Goal: Task Accomplishment & Management: Use online tool/utility

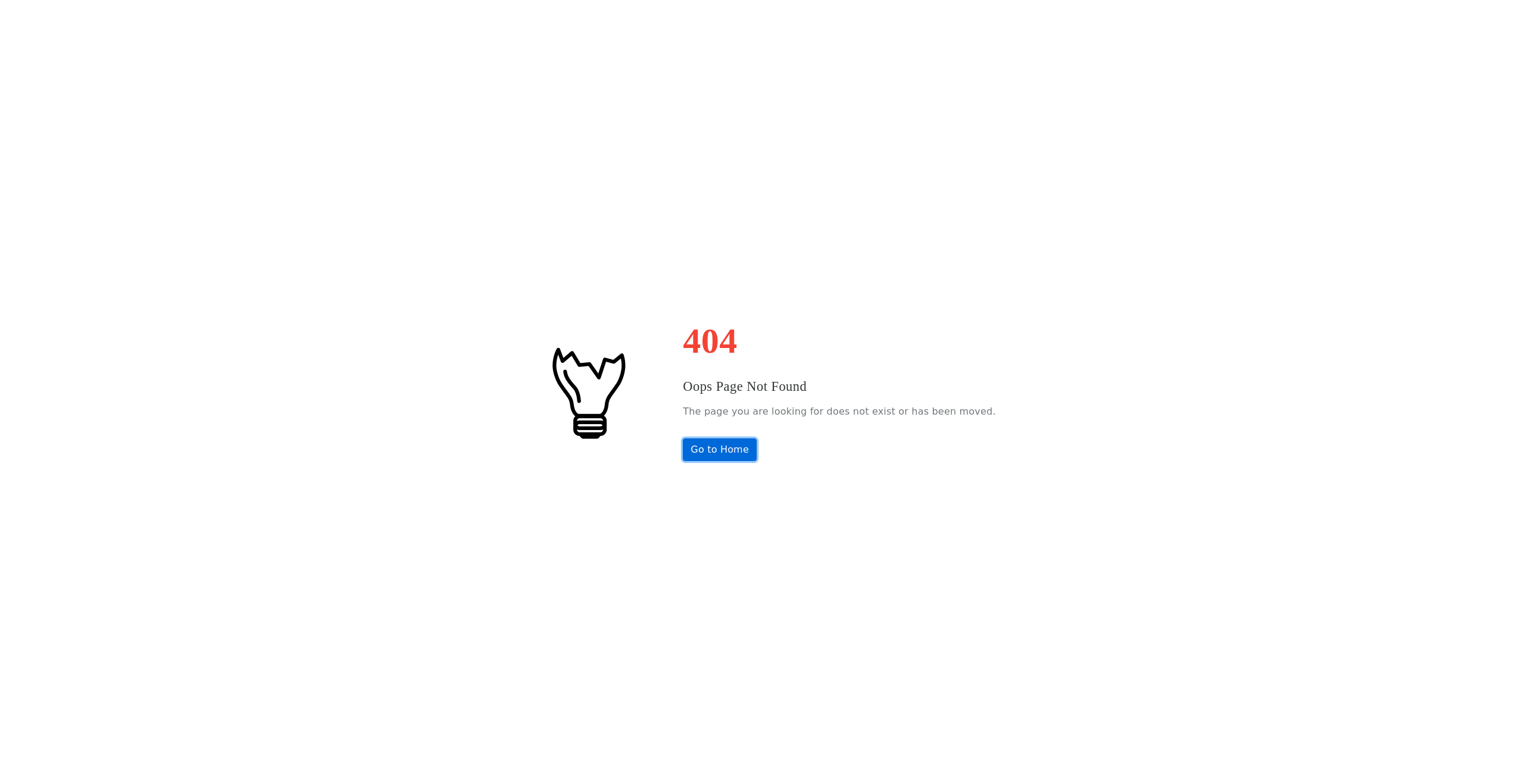
click at [744, 458] on link "Go to Home" at bounding box center [719, 450] width 74 height 23
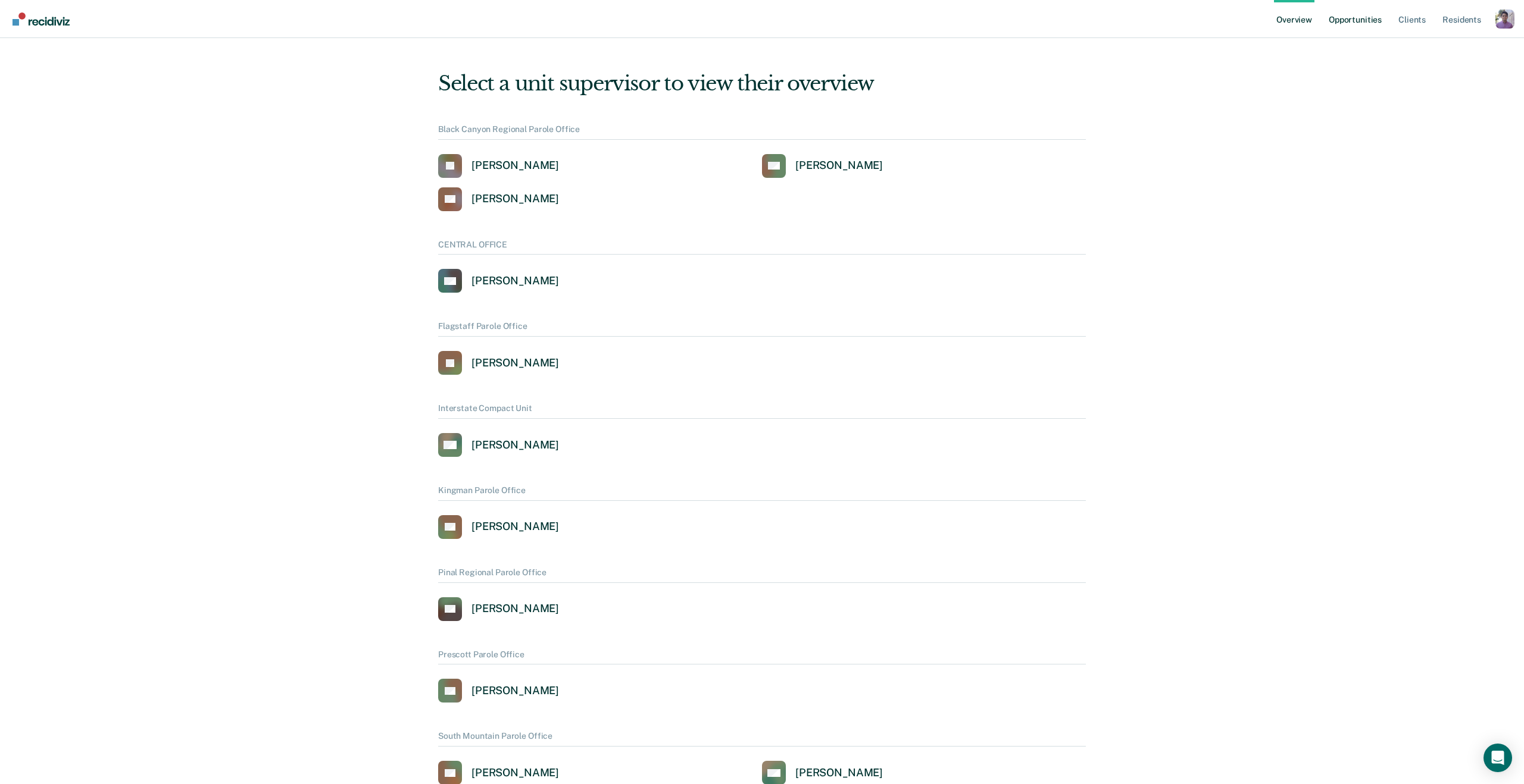
click at [1344, 17] on link "Opportunities" at bounding box center [1355, 19] width 57 height 38
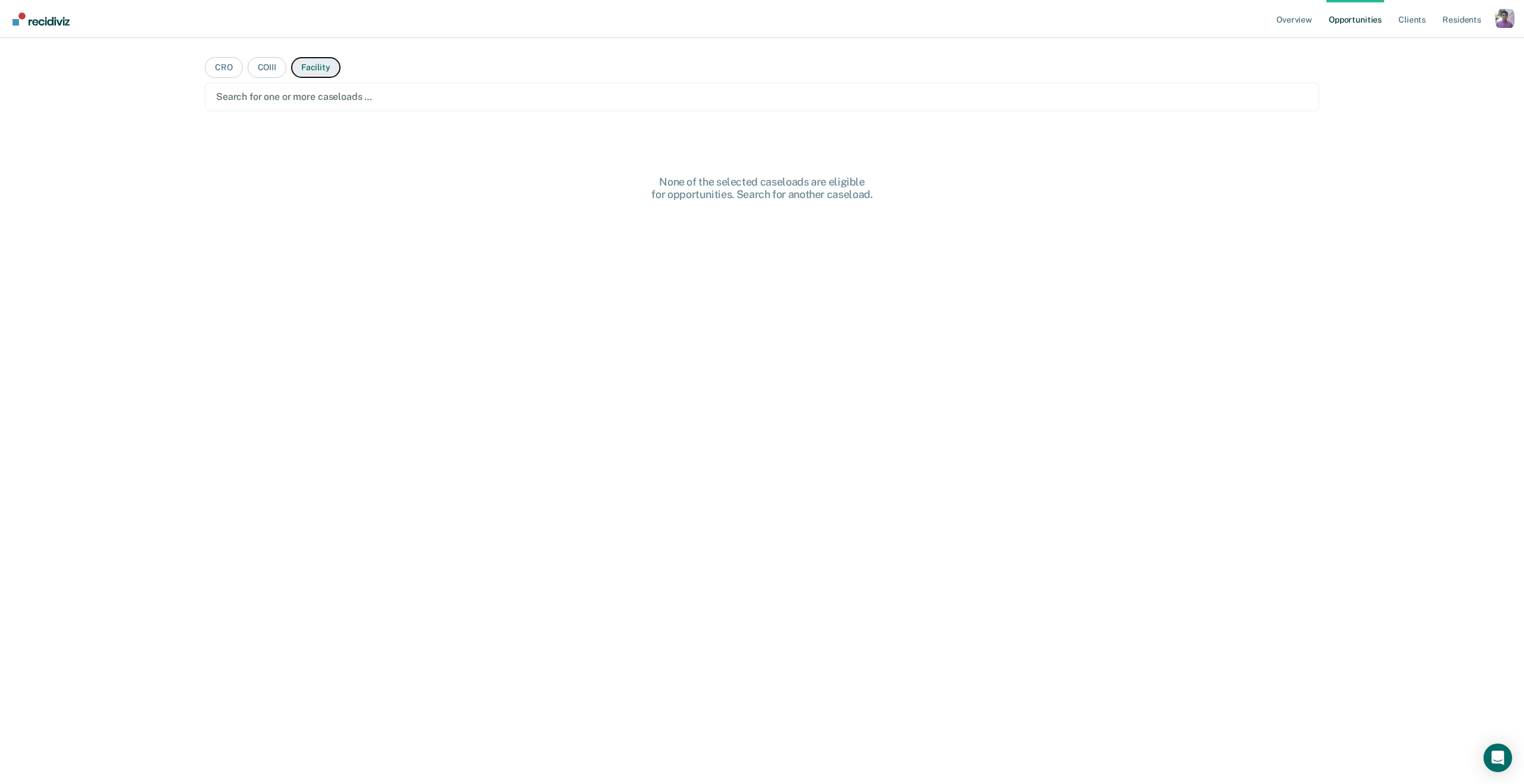
click at [311, 72] on button "Facility" at bounding box center [316, 68] width 49 height 21
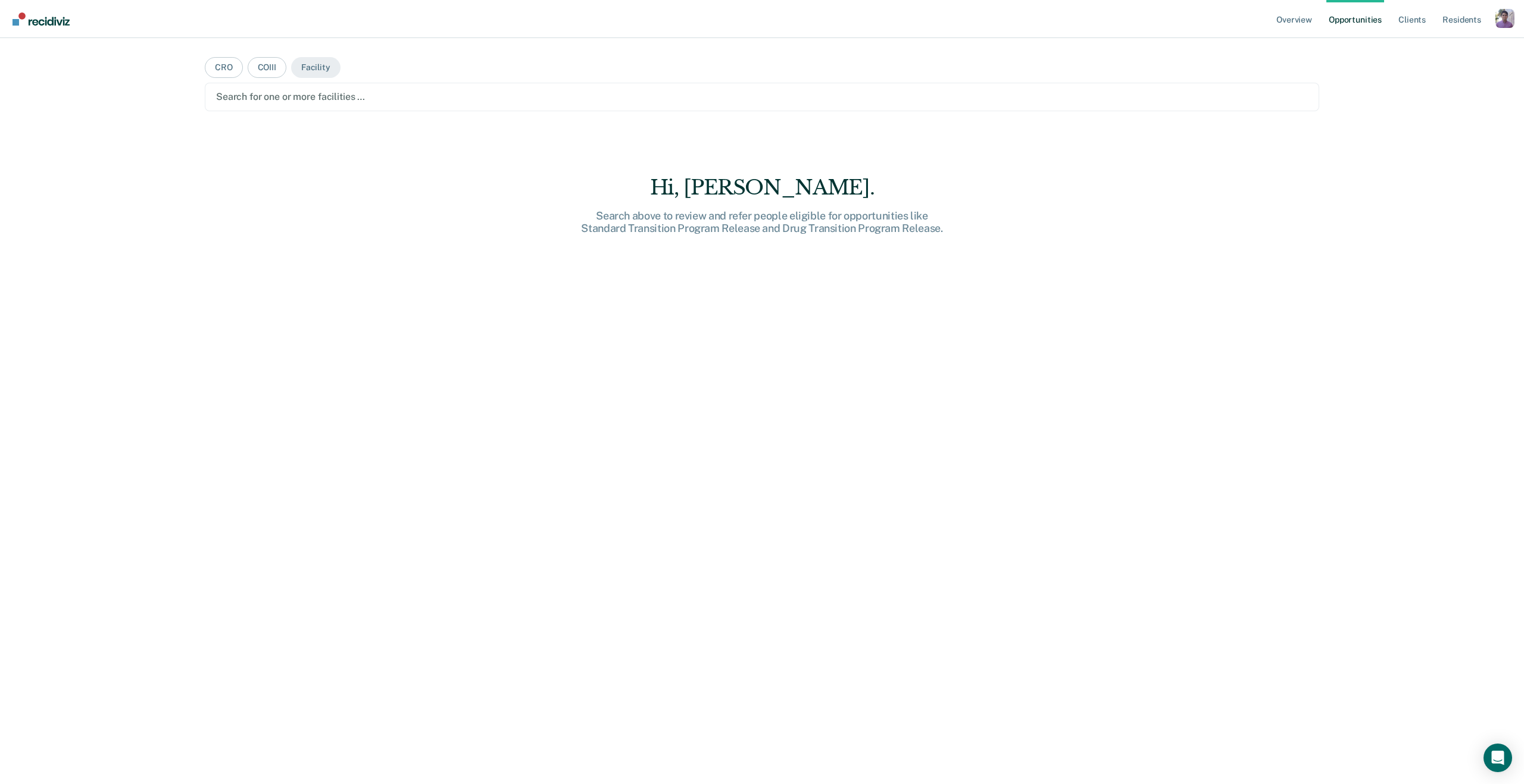
click at [286, 97] on div at bounding box center [762, 97] width 1091 height 14
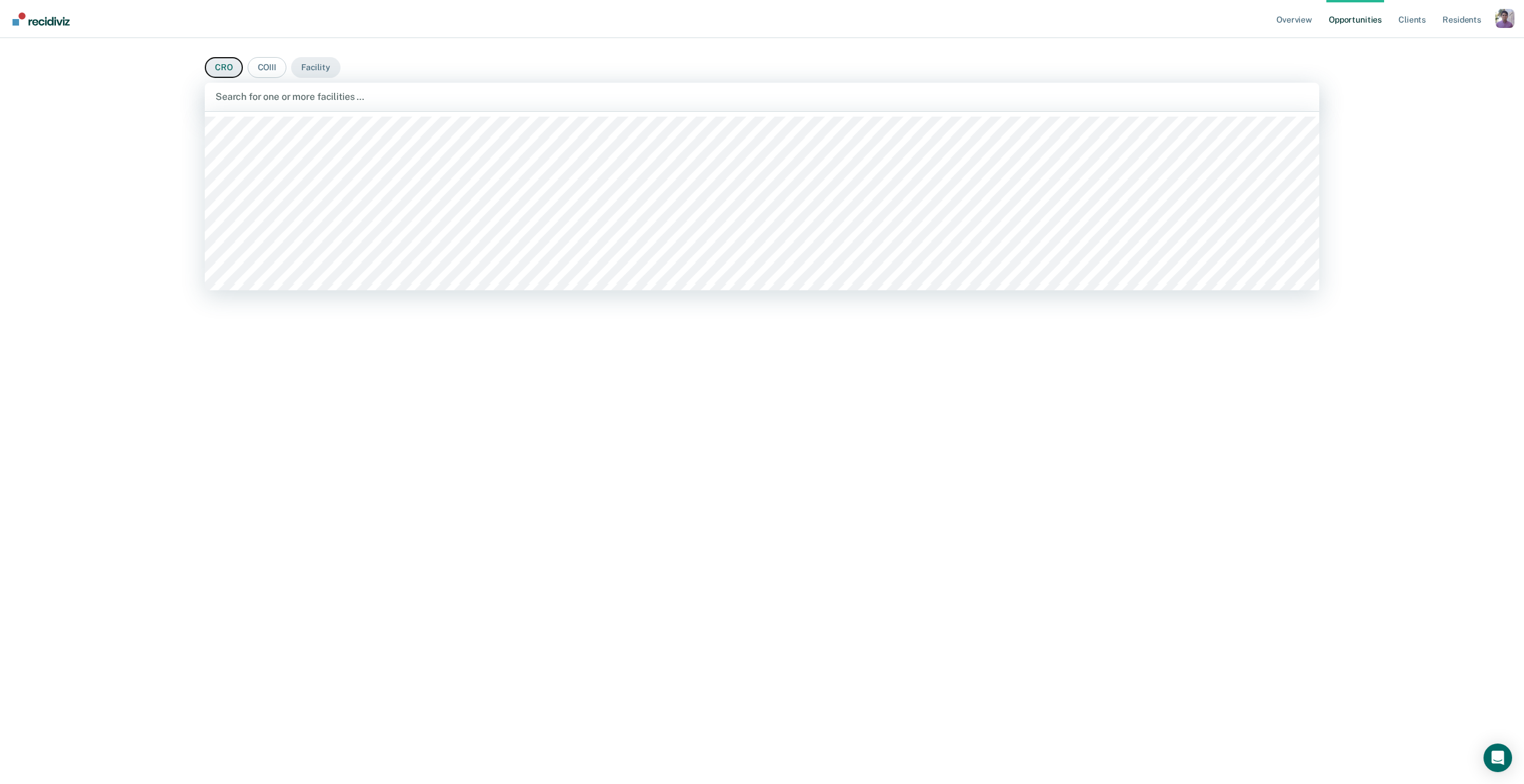
click at [224, 60] on button "CRO" at bounding box center [223, 68] width 38 height 21
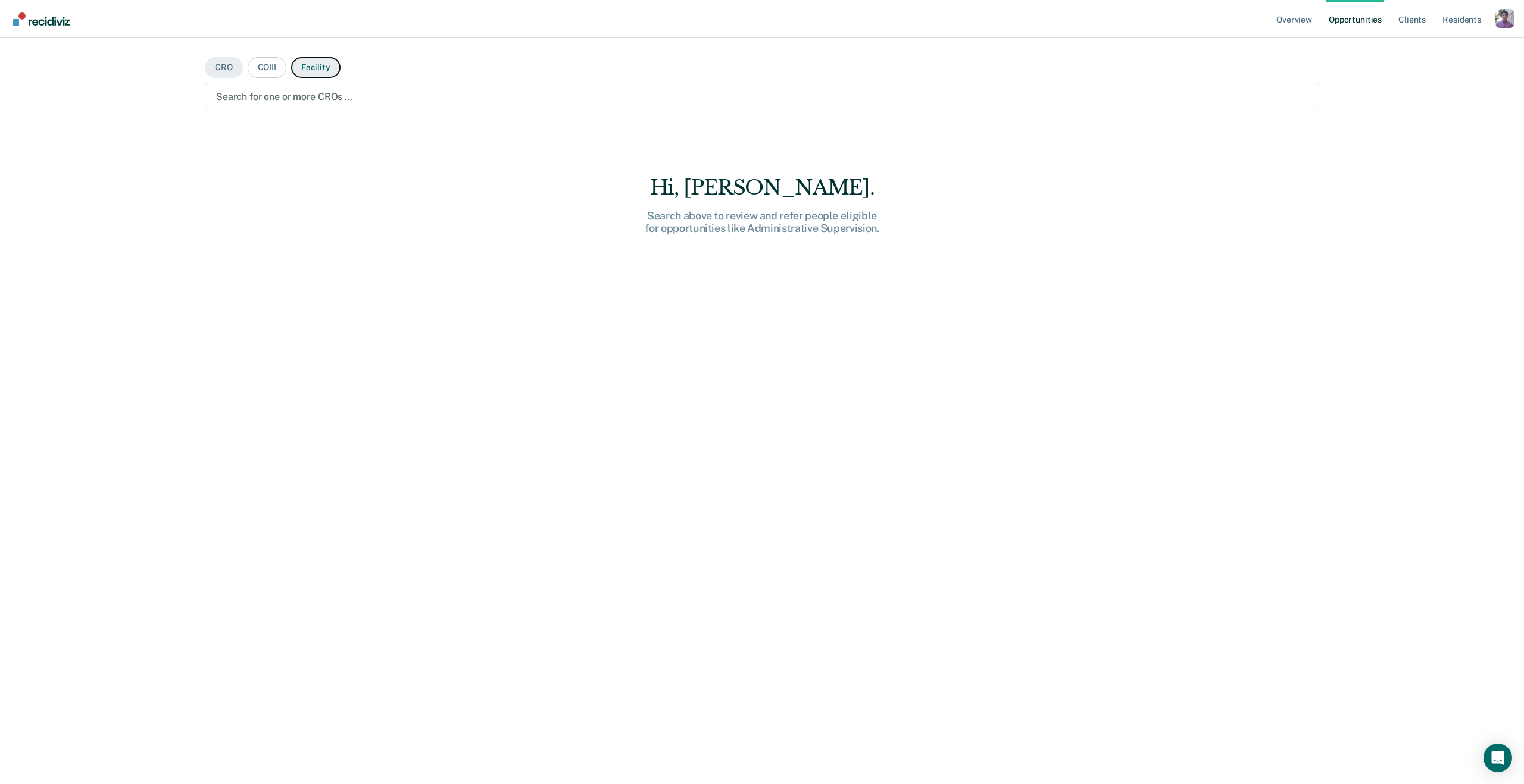
click at [297, 71] on button "Facility" at bounding box center [316, 68] width 49 height 21
click at [1492, 18] on ul "Overview Opportunities Client s Resident s" at bounding box center [1384, 19] width 221 height 38
click at [1504, 13] on div "Profile dropdown button" at bounding box center [1504, 18] width 19 height 19
click at [1425, 45] on link "Profile" at bounding box center [1456, 48] width 96 height 10
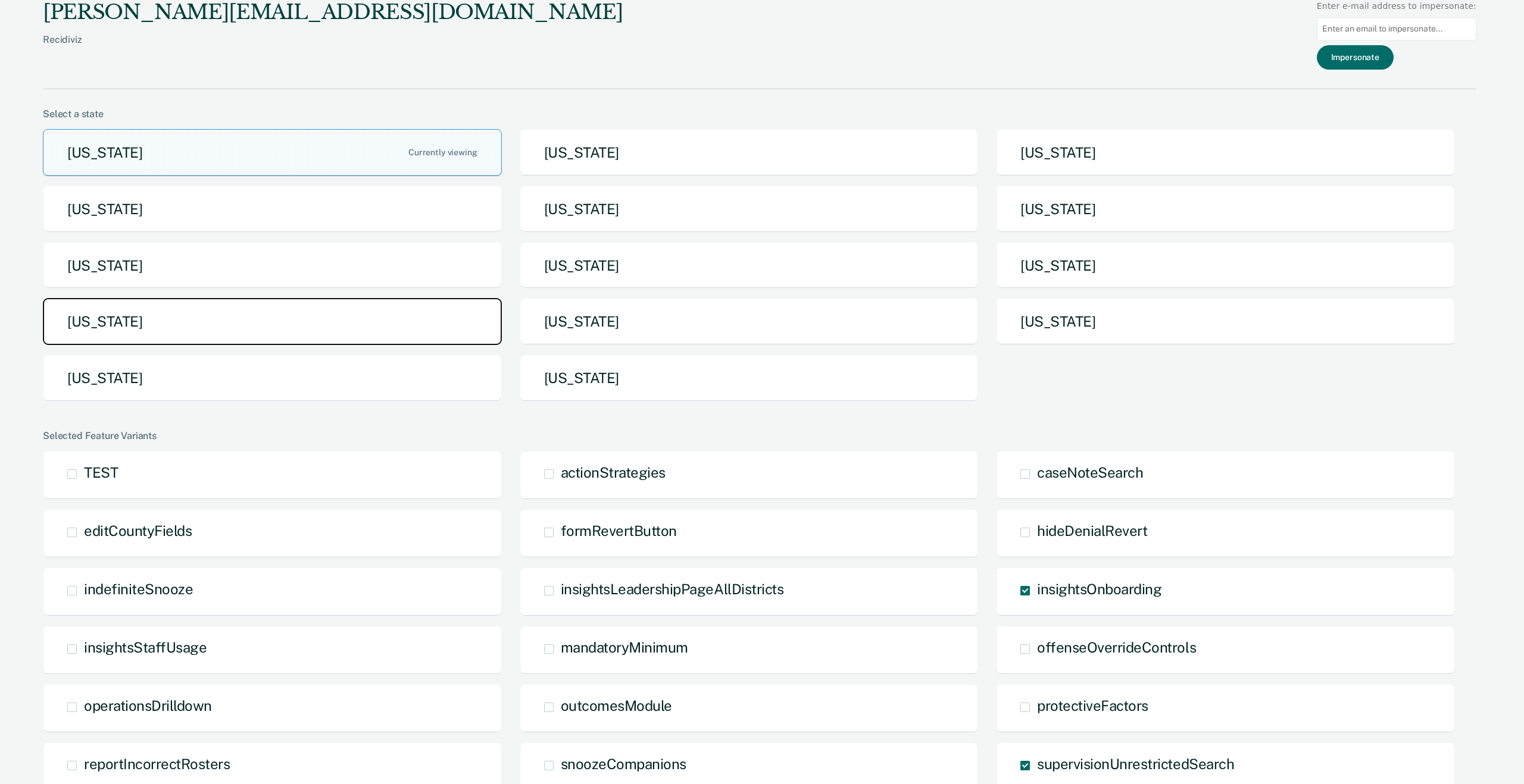
click at [414, 322] on button "North Dakota" at bounding box center [272, 321] width 459 height 47
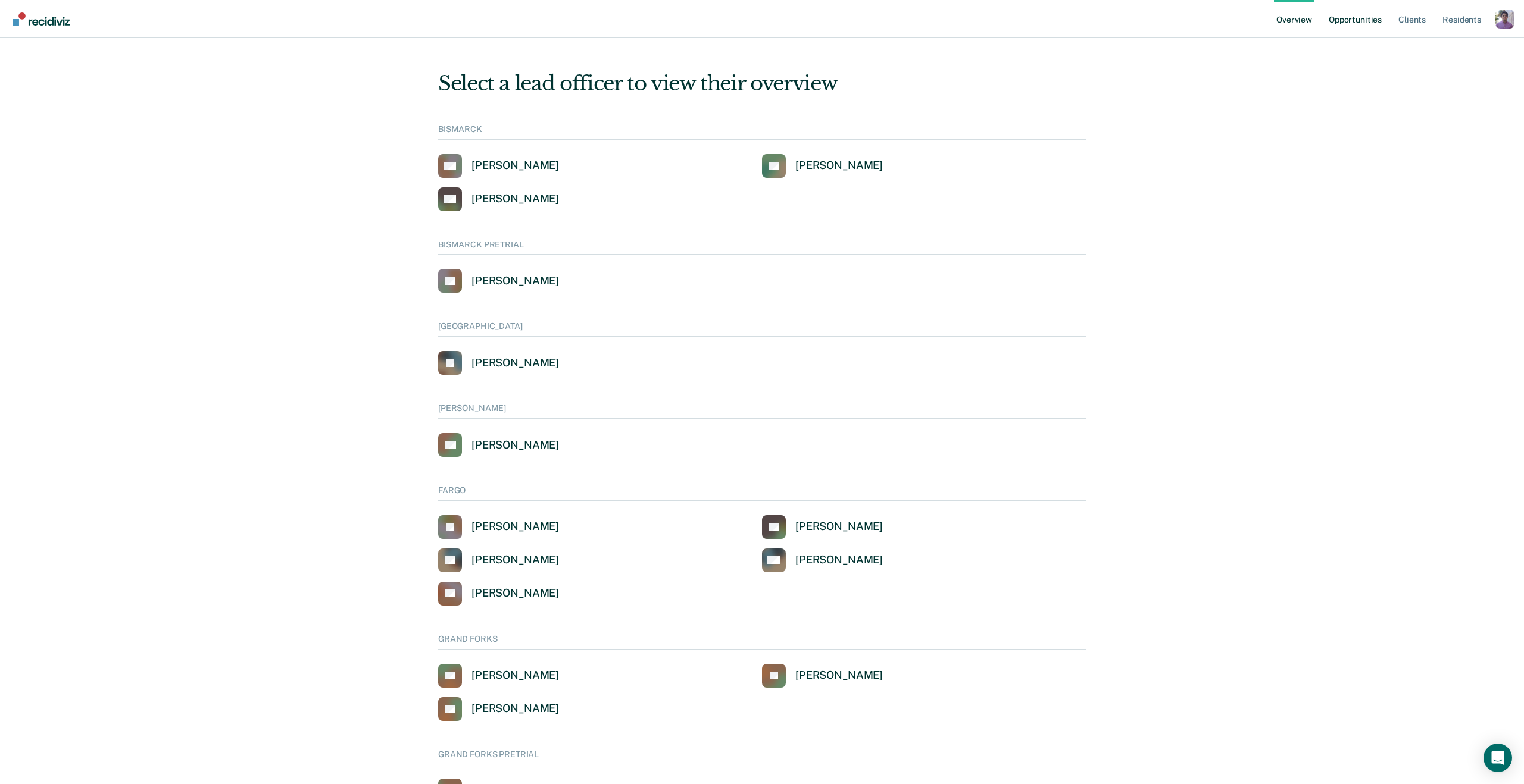
click at [1372, 14] on link "Opportunities" at bounding box center [1355, 19] width 57 height 38
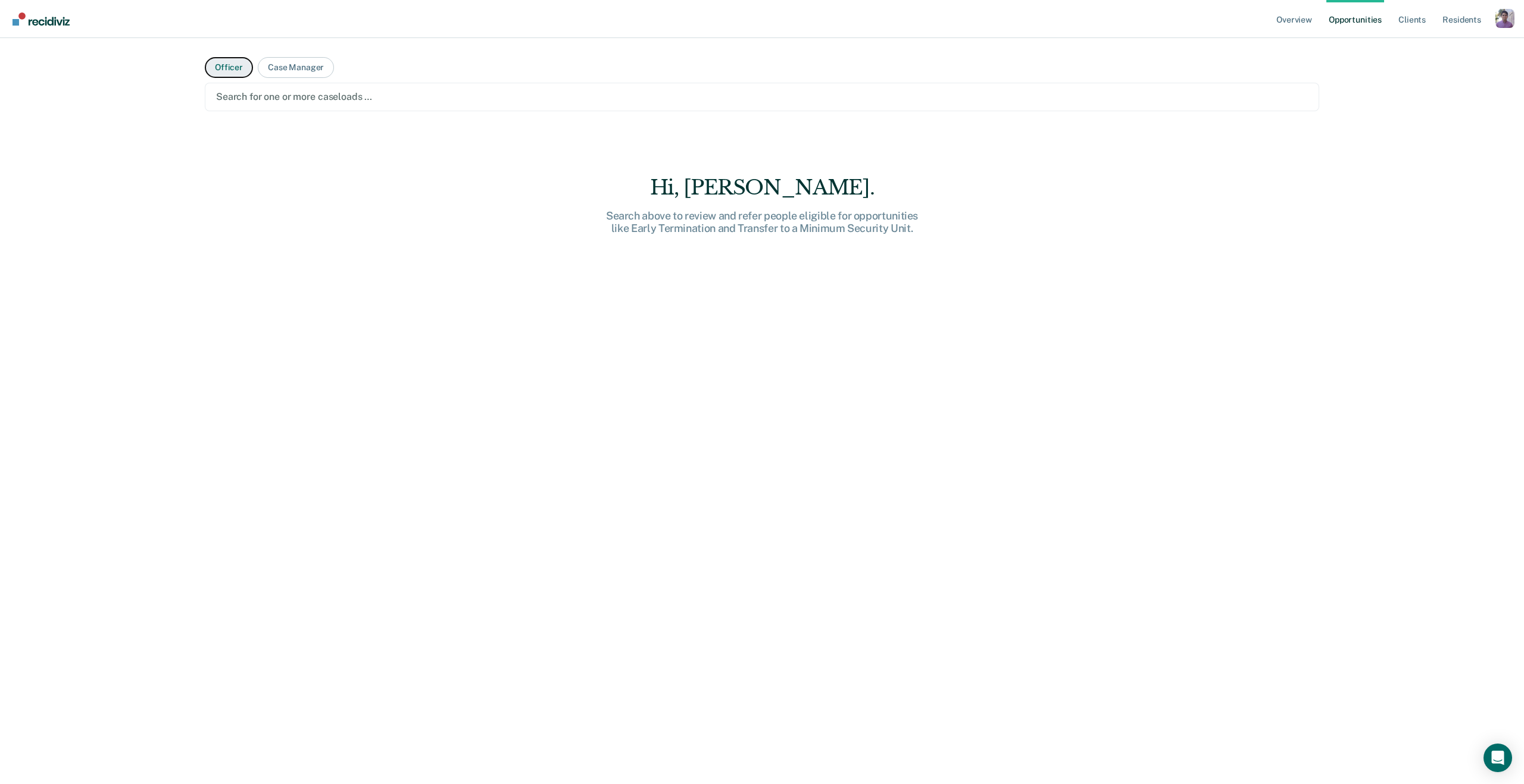
click at [220, 66] on button "Officer" at bounding box center [229, 68] width 48 height 21
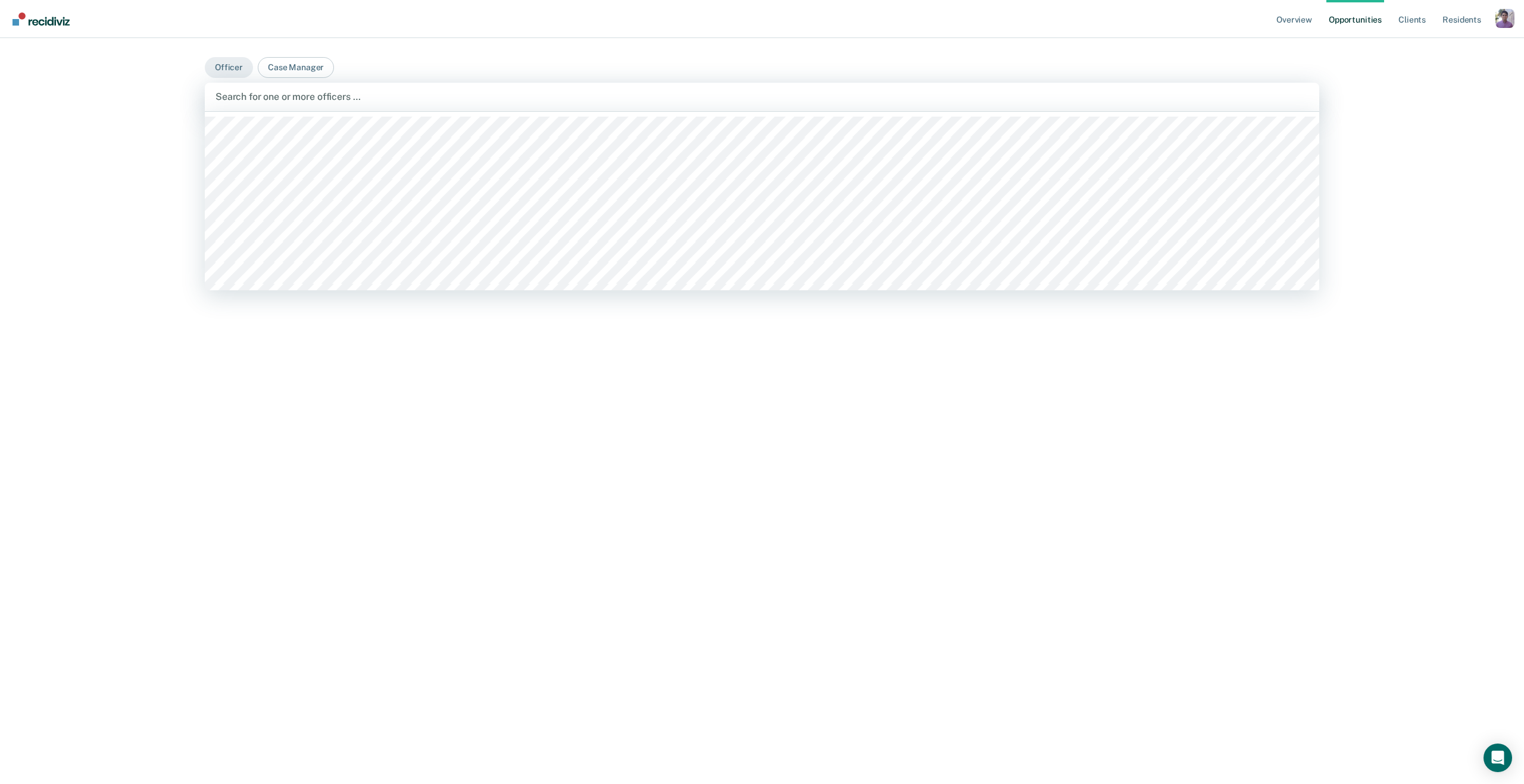
click at [290, 105] on div "Search for one or more officers …" at bounding box center [762, 97] width 1114 height 29
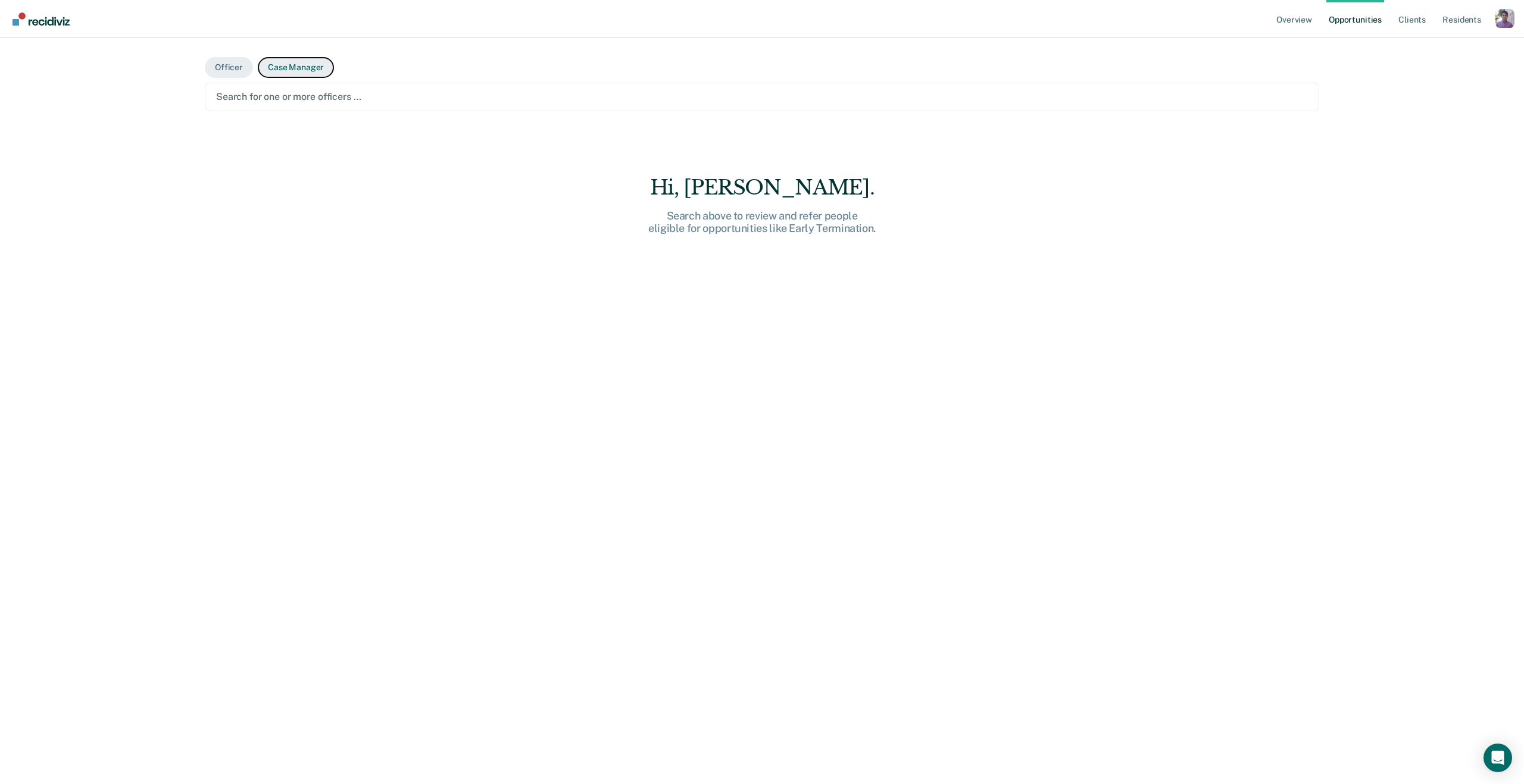
click at [302, 66] on button "Case Manager" at bounding box center [295, 68] width 76 height 21
click at [294, 92] on div at bounding box center [762, 97] width 1091 height 14
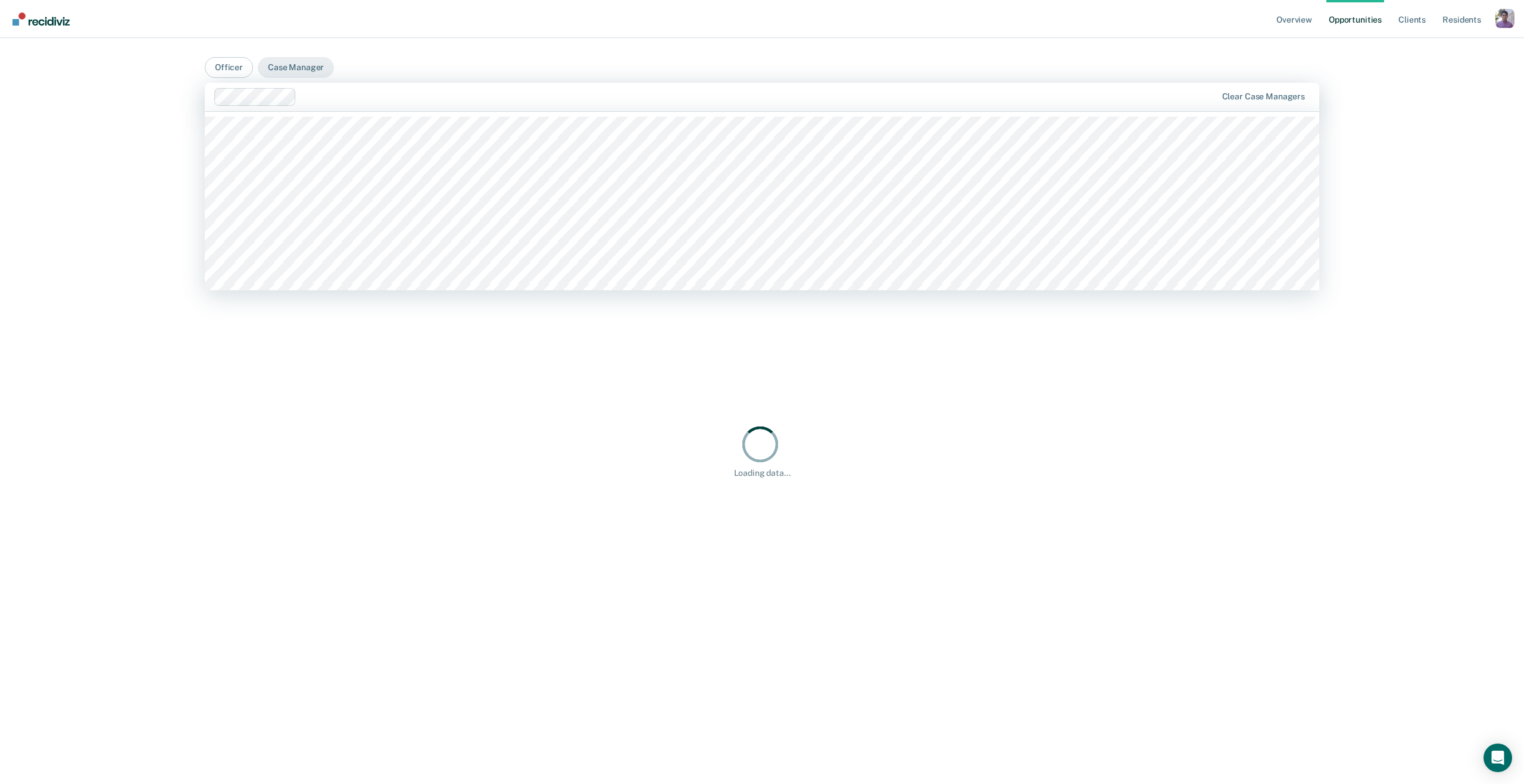
click at [345, 97] on div at bounding box center [759, 97] width 915 height 14
click at [335, 601] on div "Hi, Hugo. We’ve found some outstanding items across 1 caseload 5 residents are …" at bounding box center [762, 450] width 1114 height 651
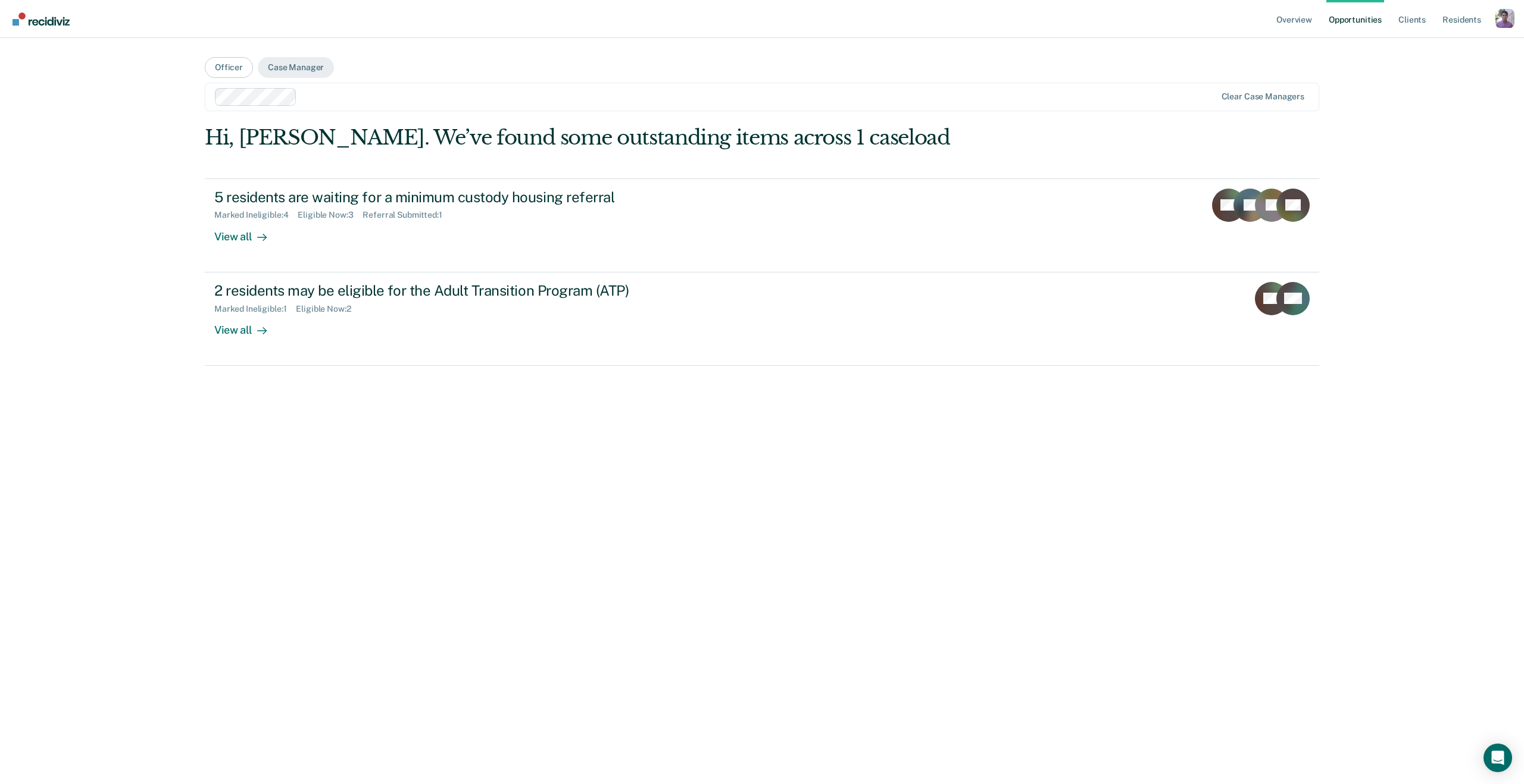
click at [362, 105] on div at bounding box center [716, 97] width 1002 height 18
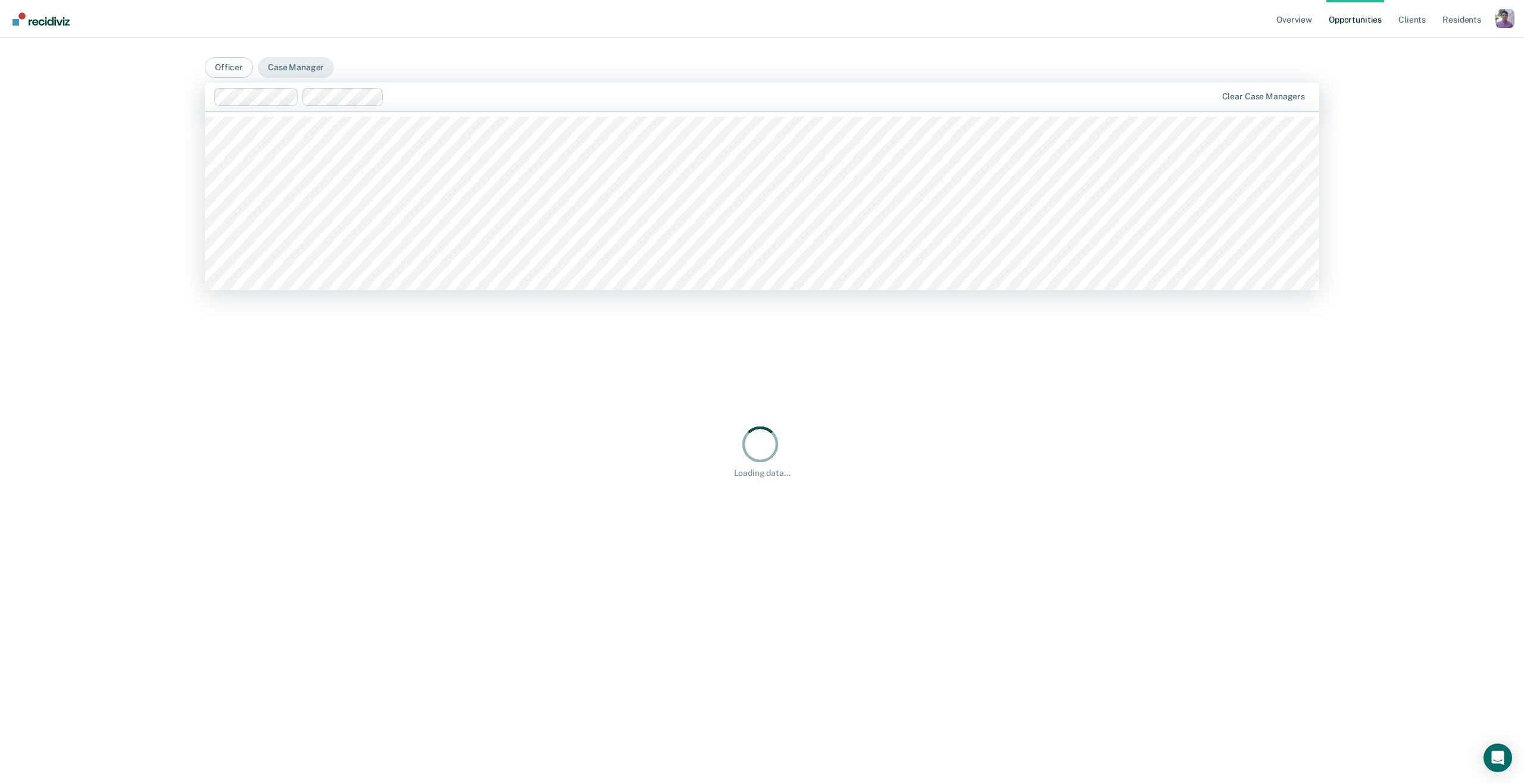
click at [415, 110] on div "Clear case managers" at bounding box center [762, 97] width 1114 height 29
click at [501, 106] on div "Clear case managers" at bounding box center [762, 97] width 1114 height 29
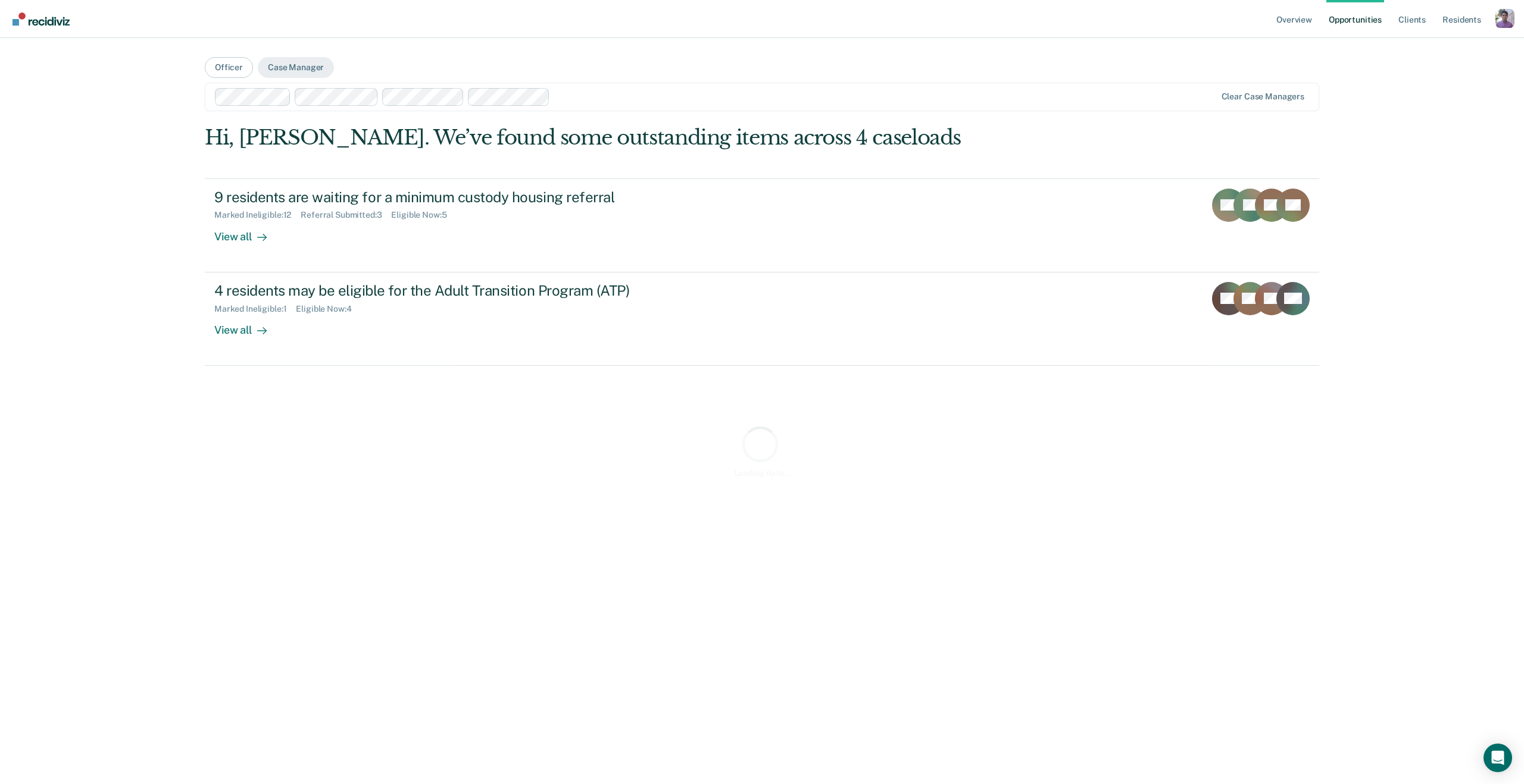
click at [550, 102] on div at bounding box center [716, 97] width 1002 height 18
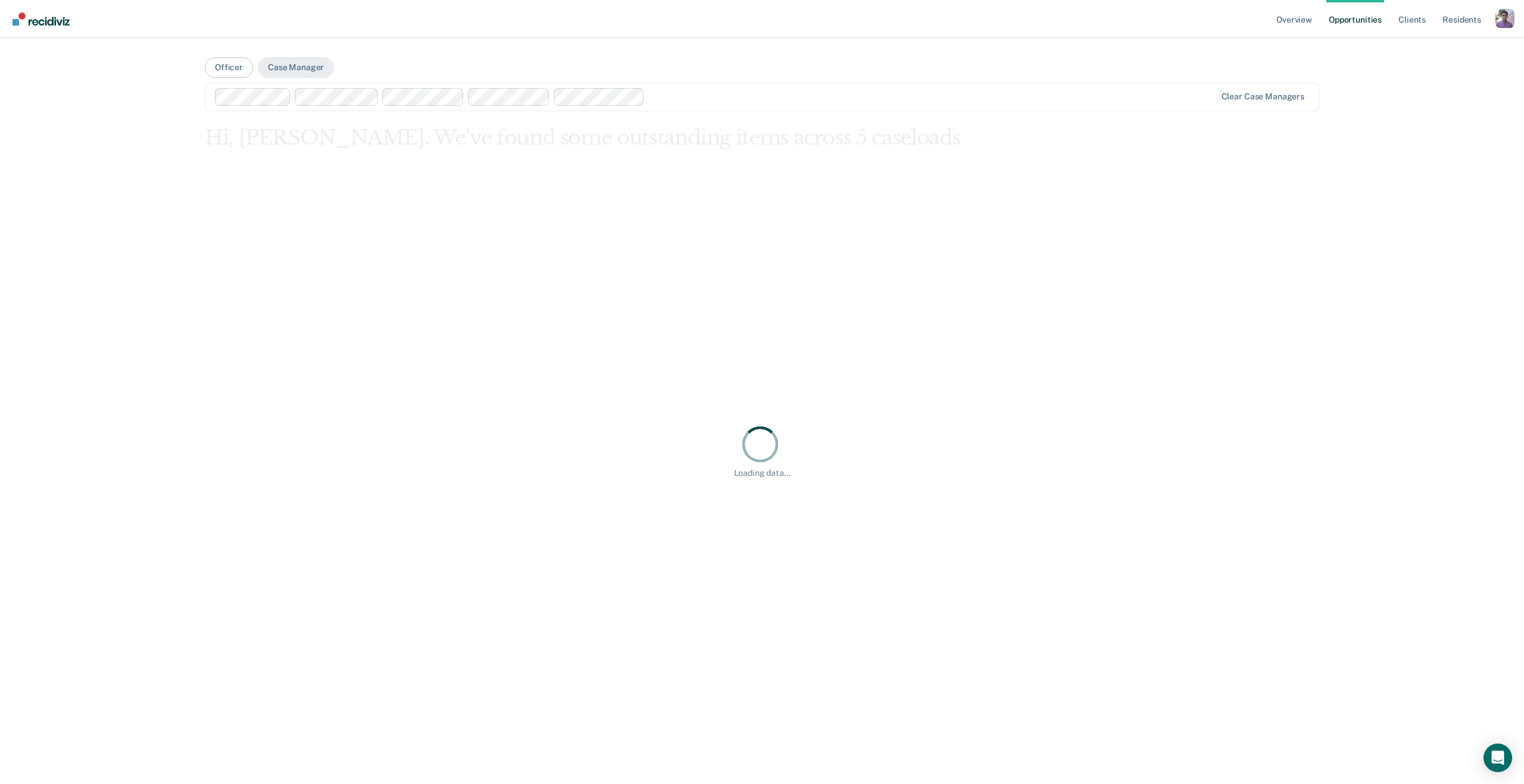
click at [688, 98] on div at bounding box center [932, 97] width 566 height 14
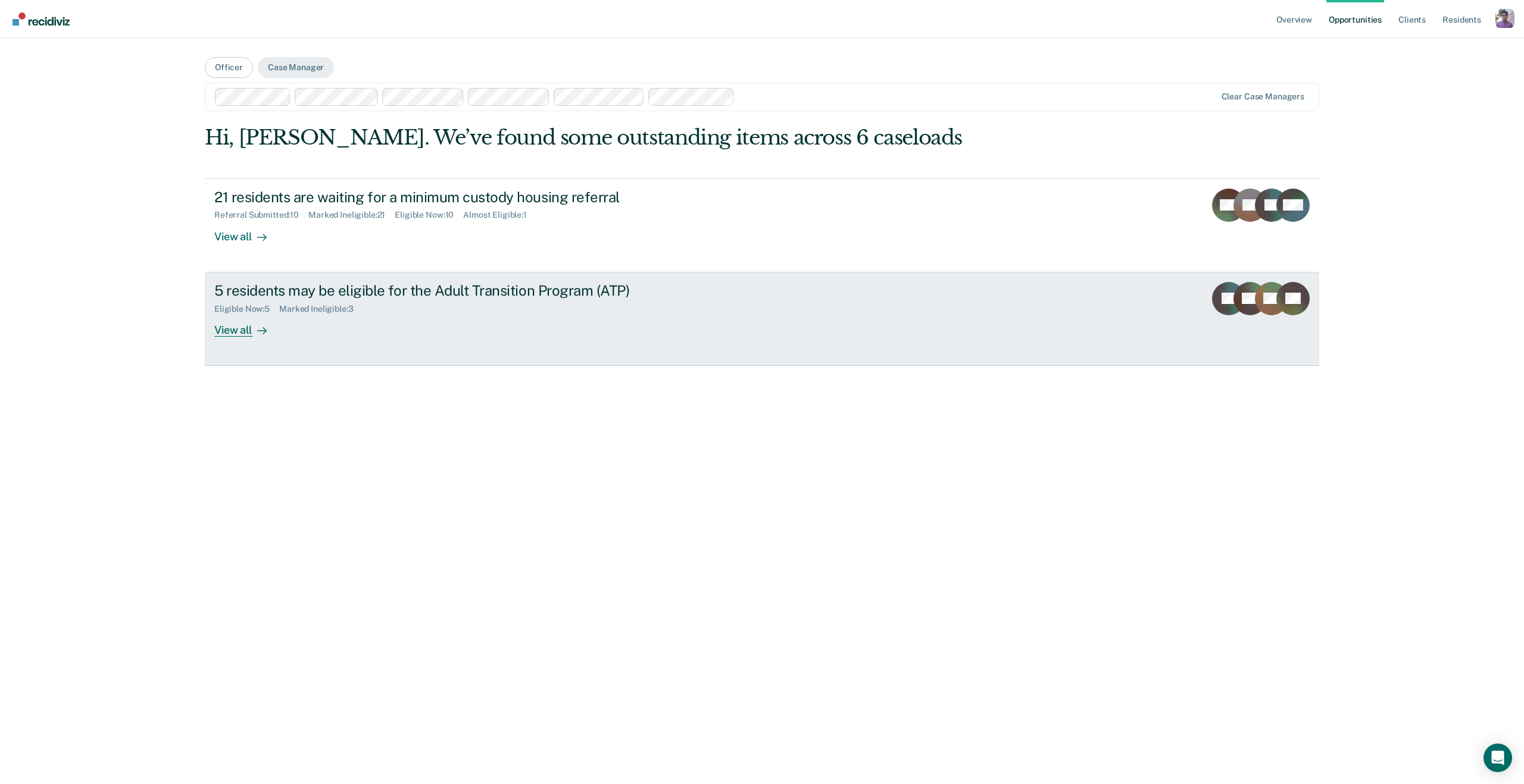
click at [232, 334] on div "View all" at bounding box center [248, 325] width 66 height 23
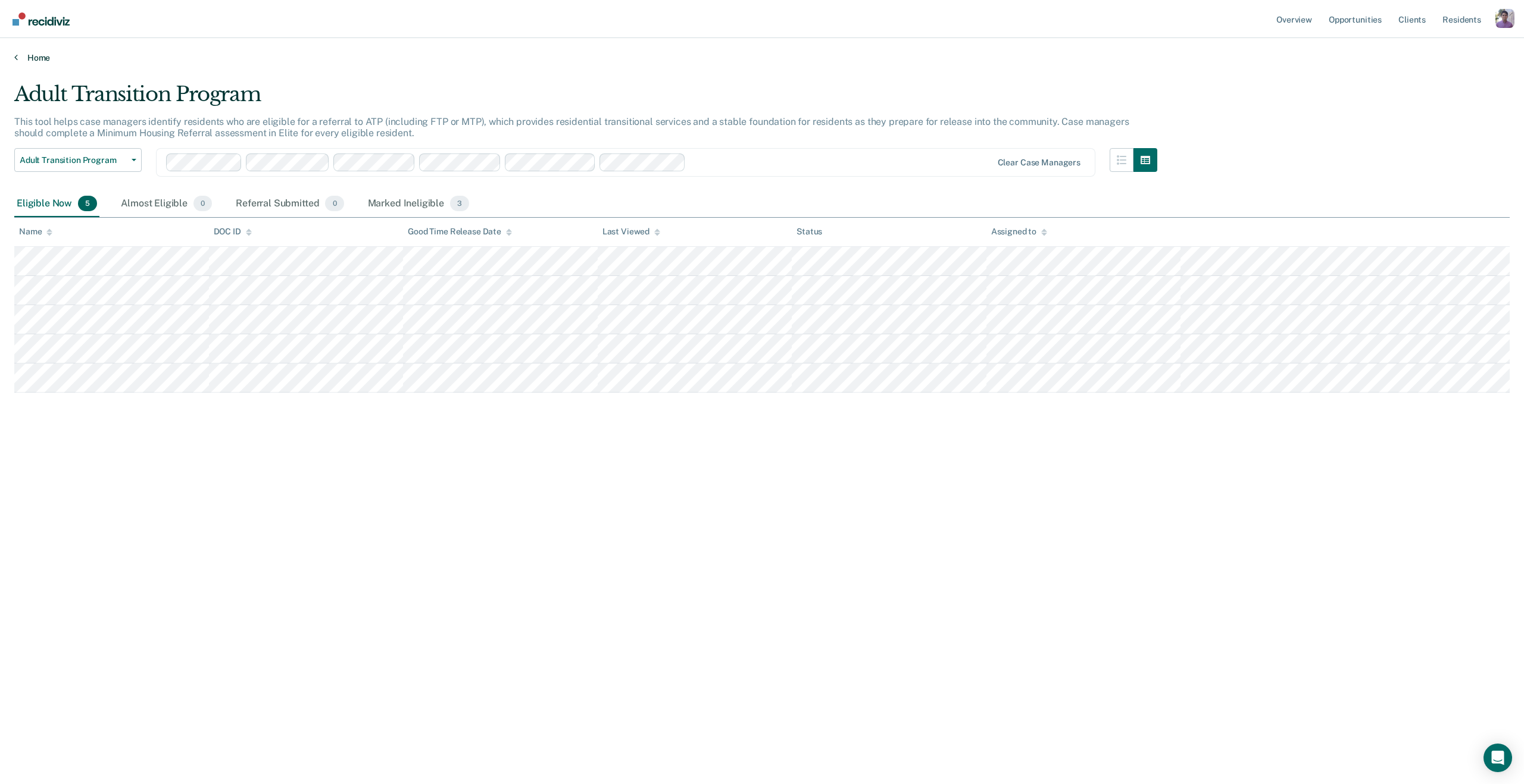
click at [23, 54] on link "Home" at bounding box center [762, 57] width 1495 height 11
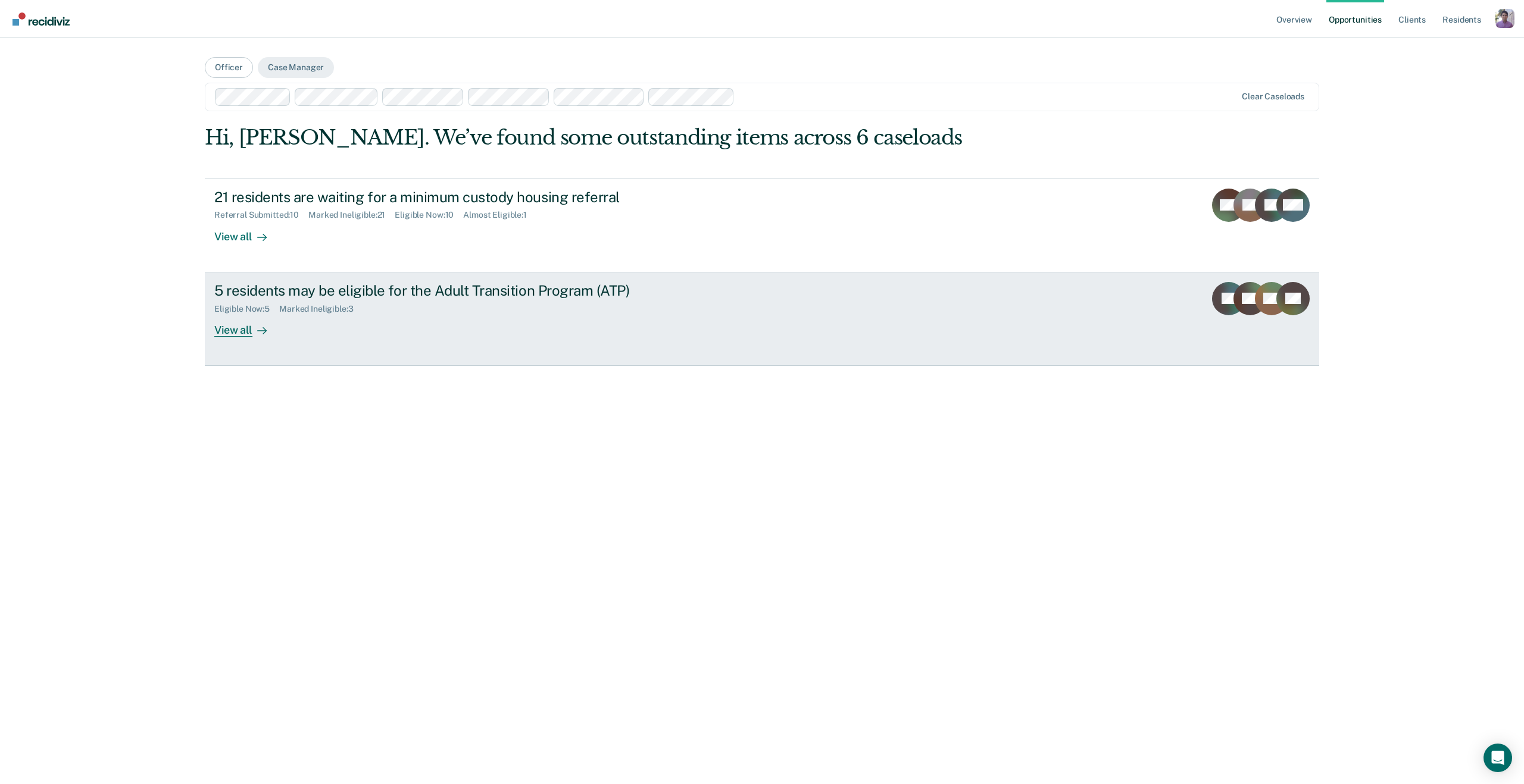
click at [258, 333] on icon at bounding box center [262, 331] width 10 height 10
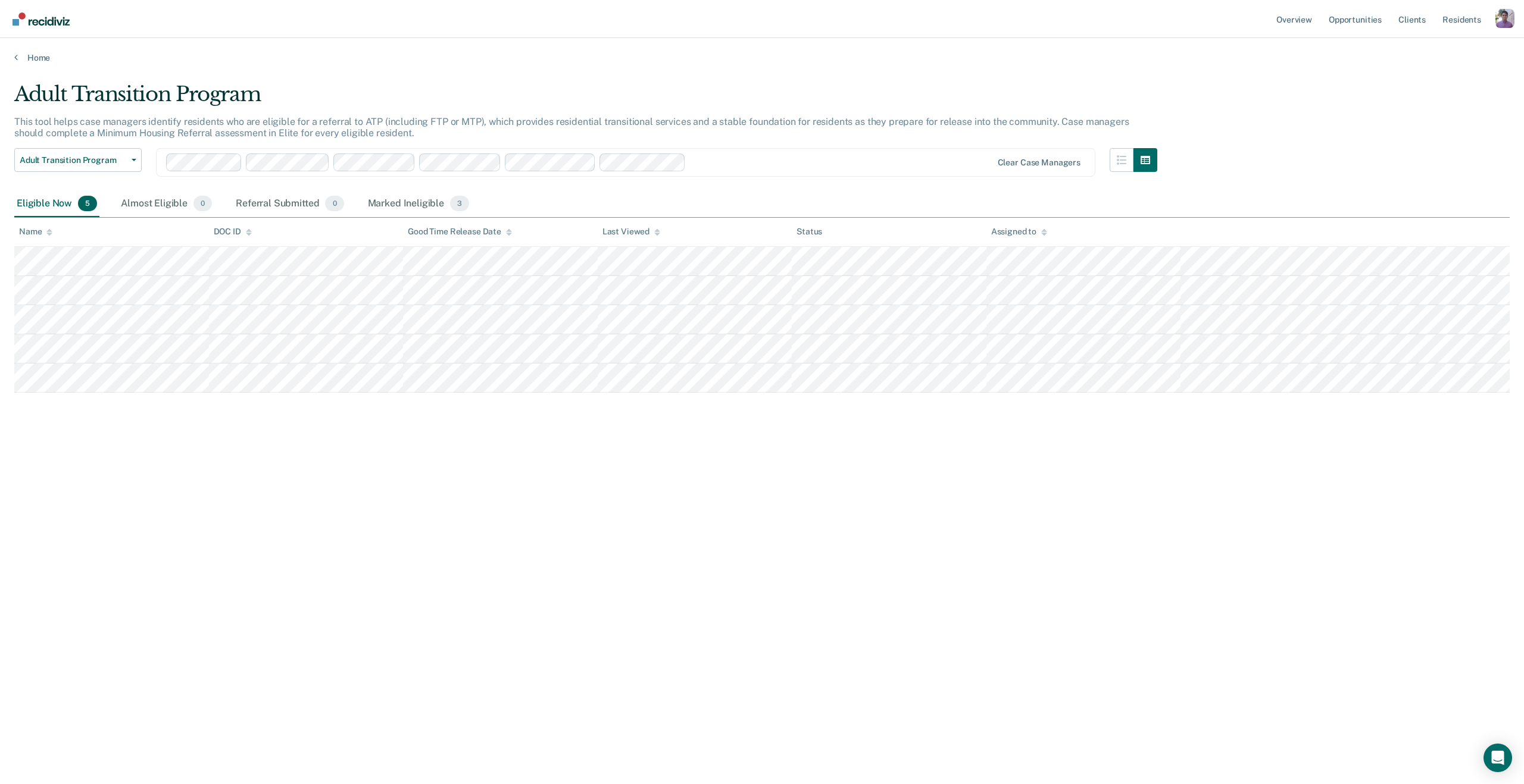
click at [724, 154] on div at bounding box center [579, 162] width 827 height 18
click at [780, 161] on div "Adult Transition Program This tool helps case managers identify residents who a…" at bounding box center [762, 389] width 1495 height 613
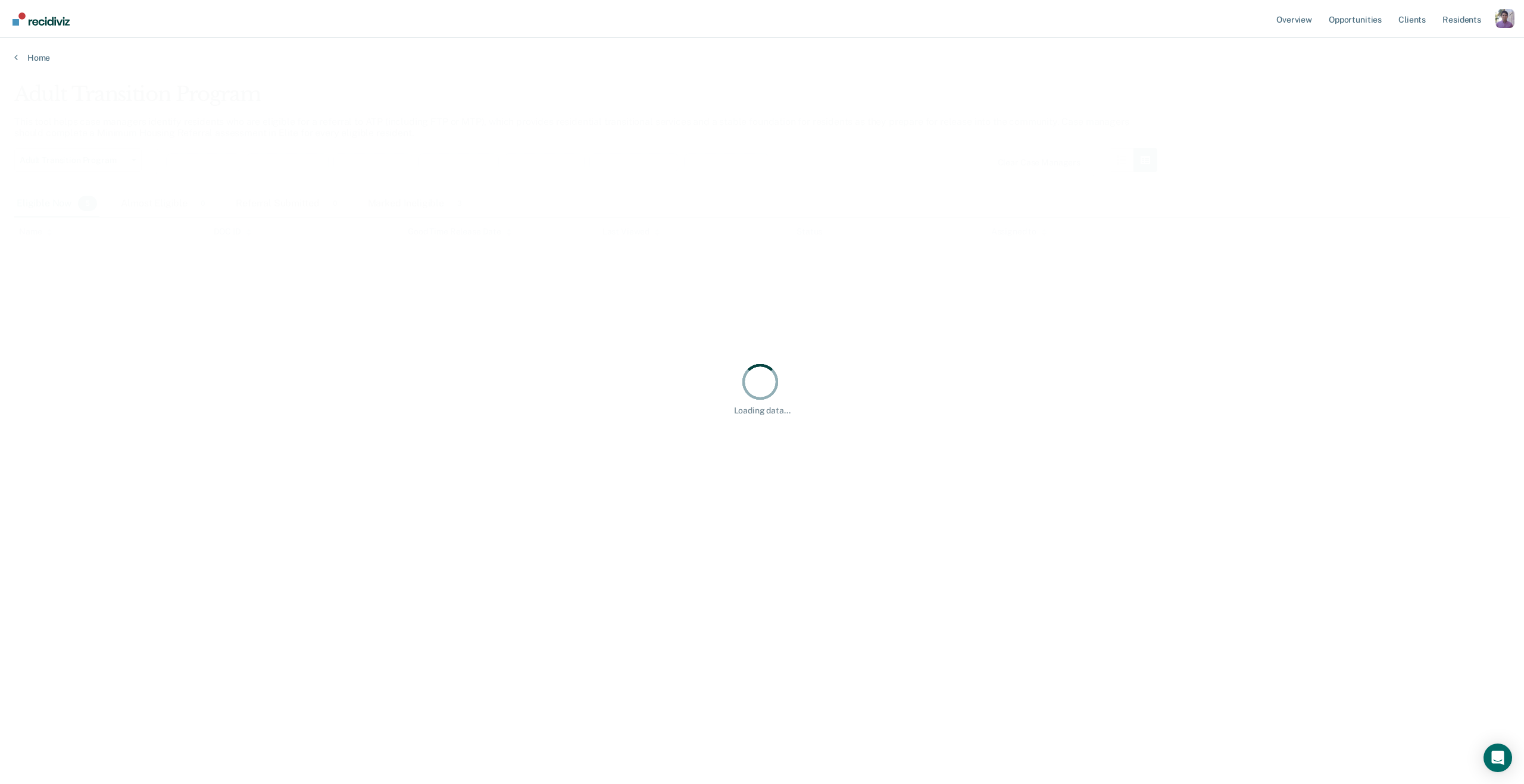
click at [779, 211] on div "Loading data..." at bounding box center [762, 389] width 1495 height 613
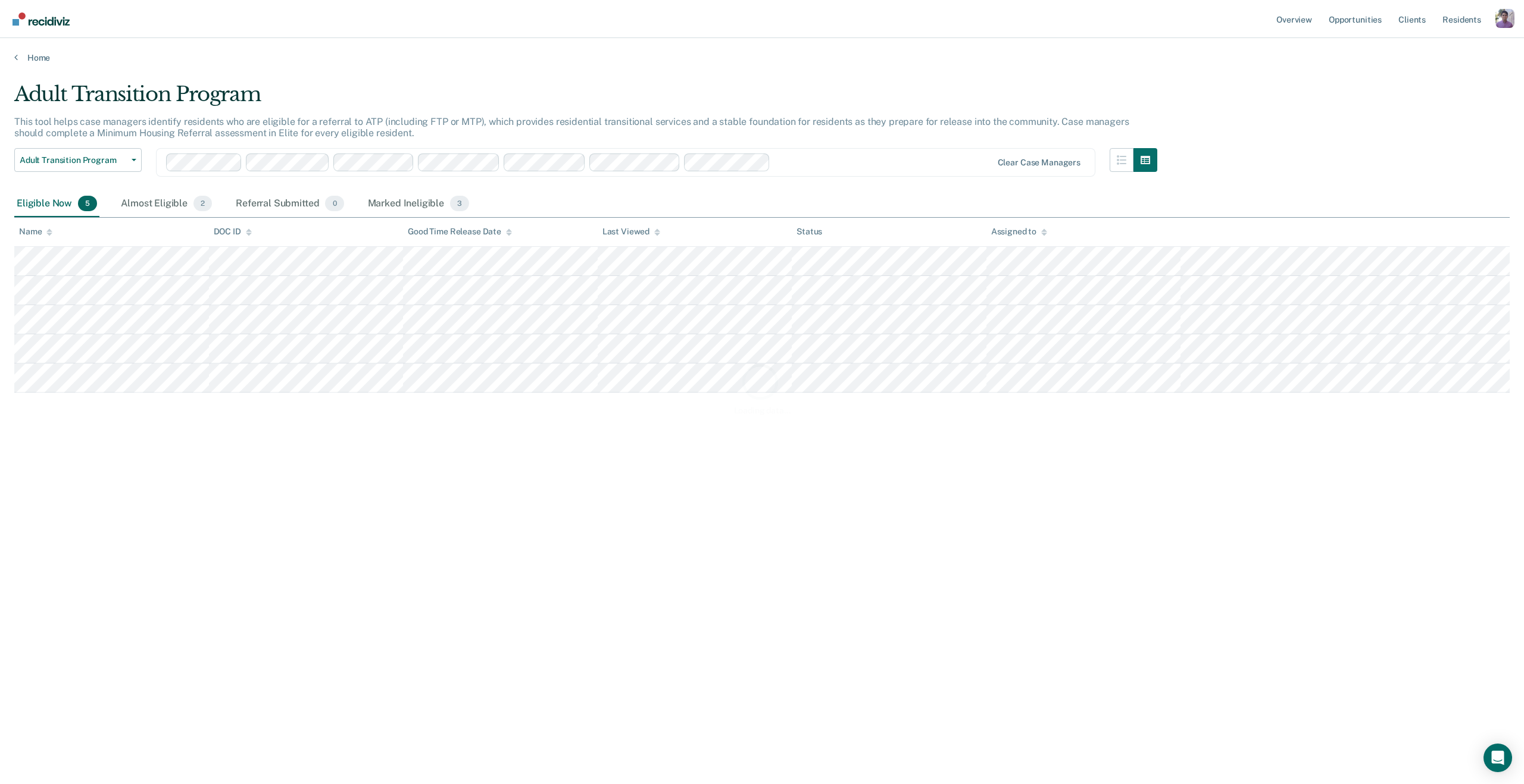
click at [812, 161] on div "Loading data..." at bounding box center [762, 389] width 1495 height 613
click at [824, 164] on div at bounding box center [883, 162] width 217 height 14
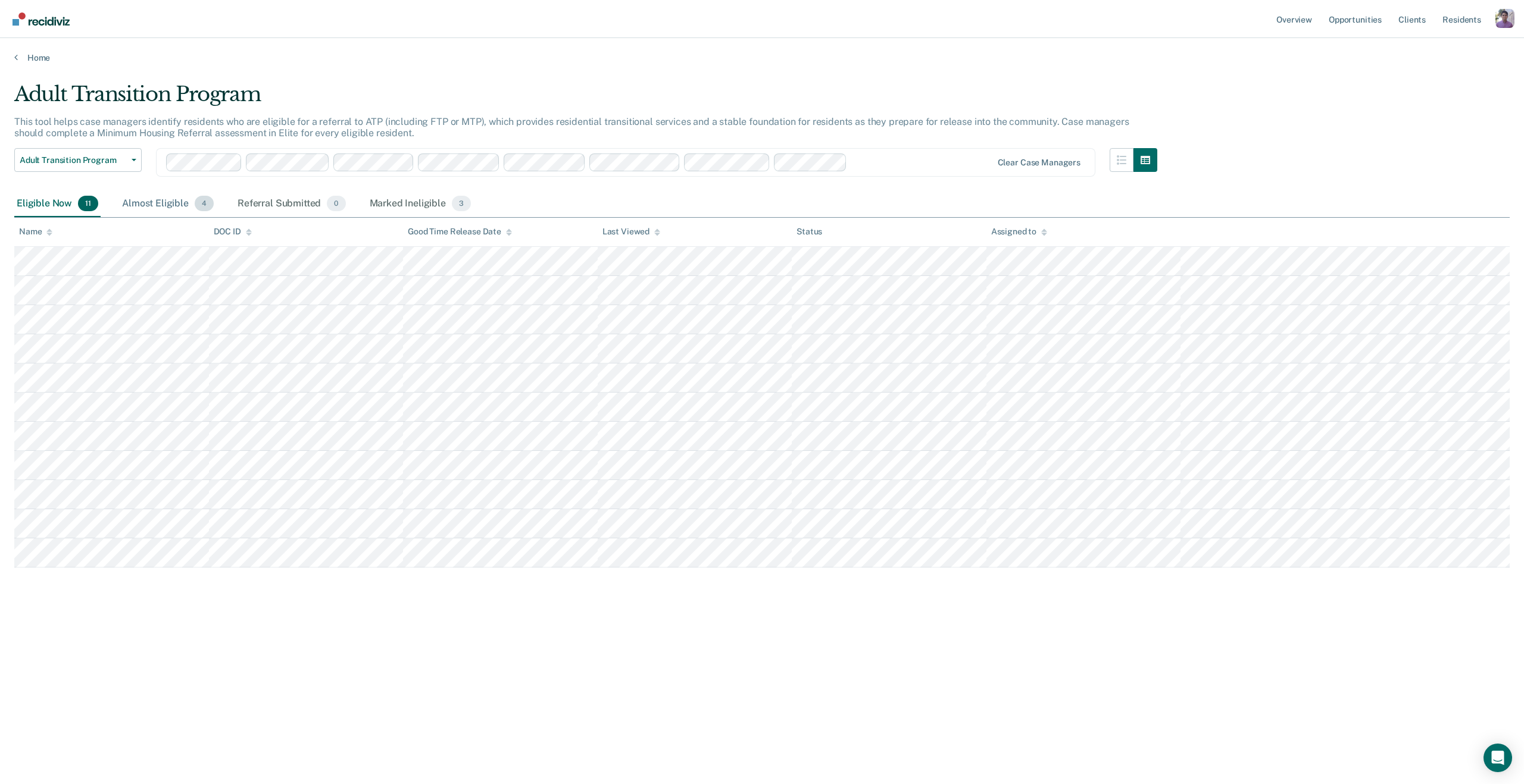
click at [142, 212] on div "Almost Eligible 4" at bounding box center [168, 204] width 97 height 26
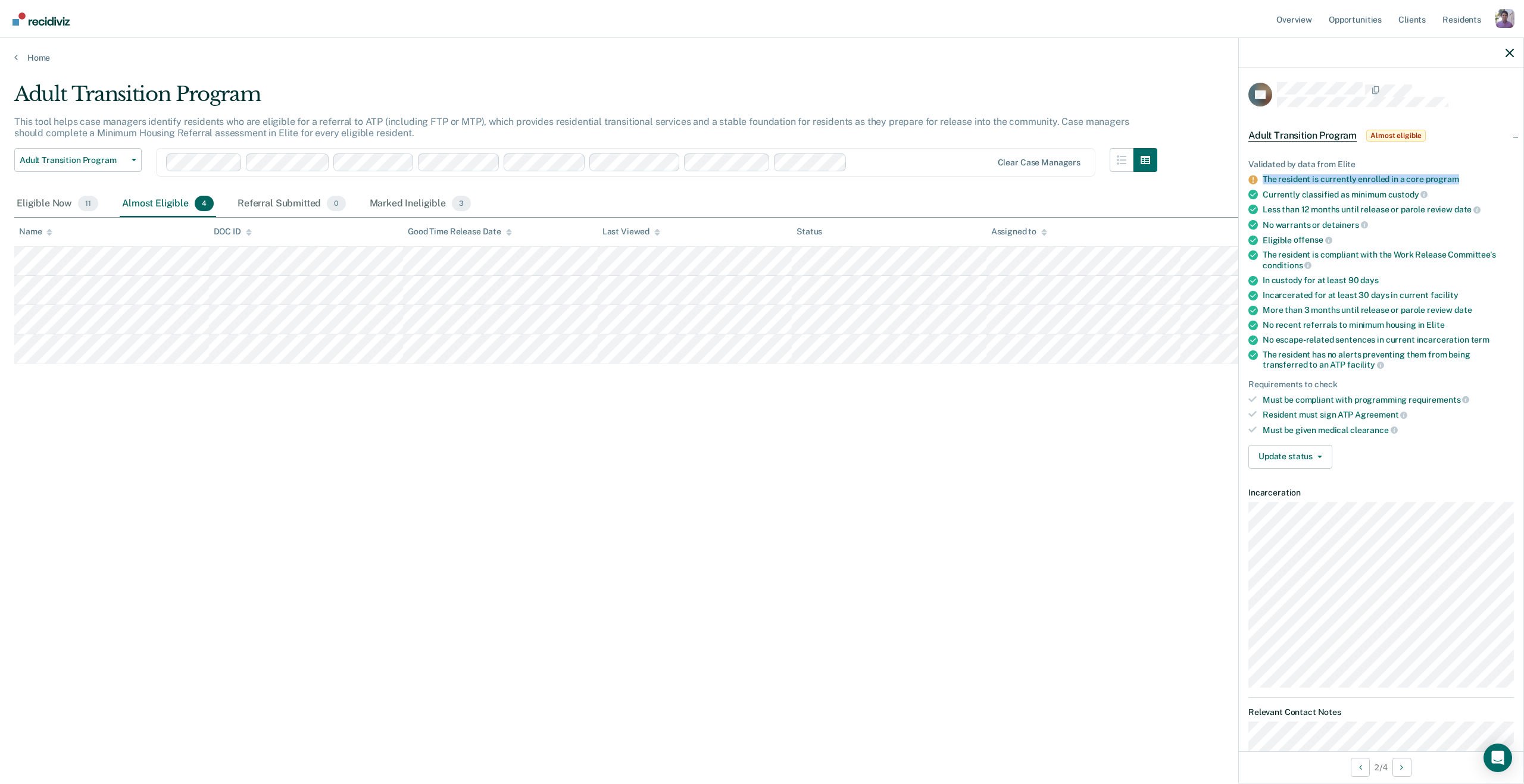
drag, startPoint x: 1464, startPoint y: 176, endPoint x: 1248, endPoint y: 176, distance: 216.0
click at [1248, 176] on div "Validated by data from Elite The resident is currently enrolled in a core progr…" at bounding box center [1381, 309] width 285 height 338
click at [1421, 185] on ul "Validated by data from Elite The resident is currently enrolled in a core progr…" at bounding box center [1381, 297] width 266 height 276
drag, startPoint x: 1470, startPoint y: 173, endPoint x: 1245, endPoint y: 173, distance: 225.0
click at [1245, 173] on div "Validated by data from Elite The resident is currently enrolled in a core progr…" at bounding box center [1381, 309] width 285 height 338
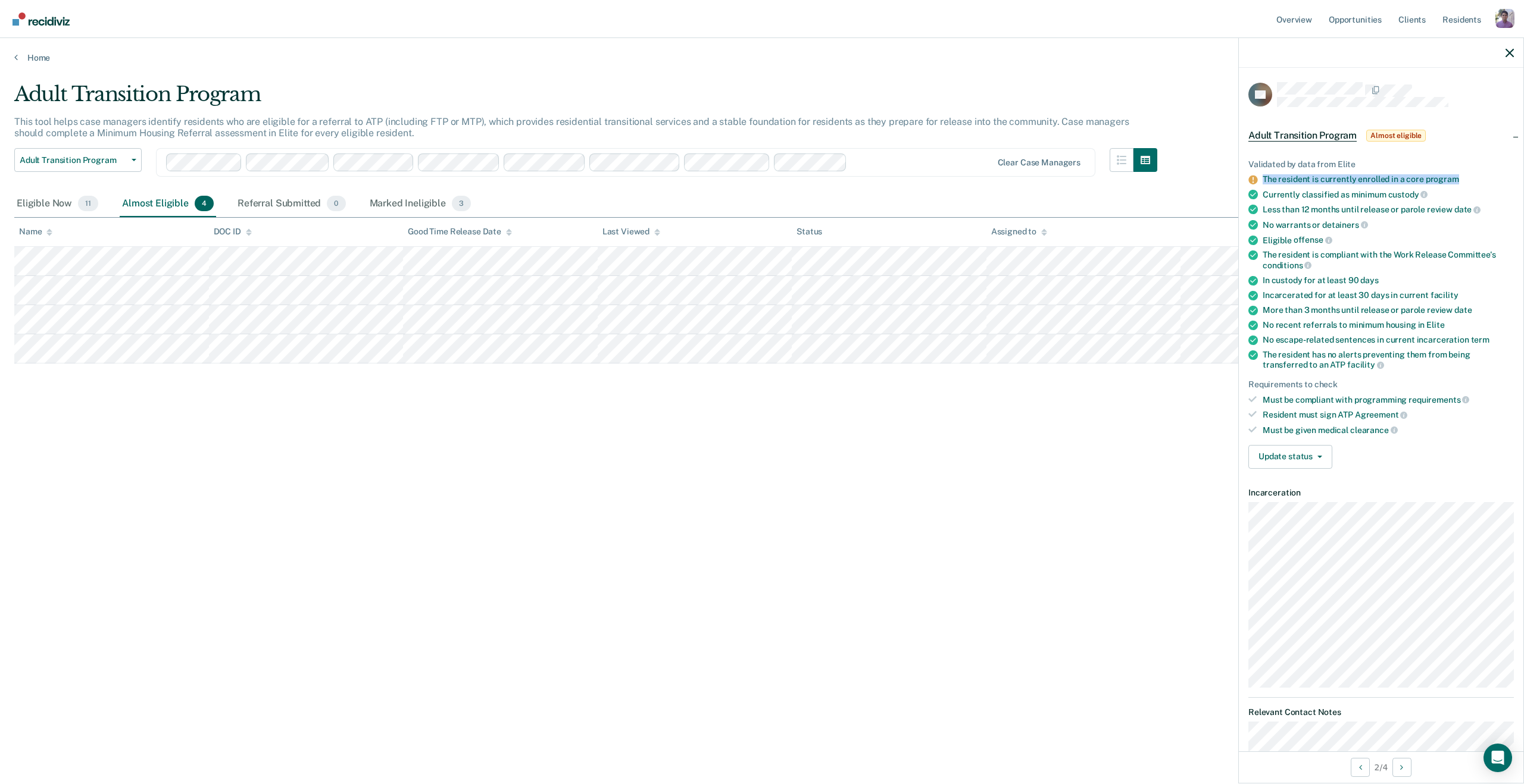
copy div "The resident is currently enrolled in a core program"
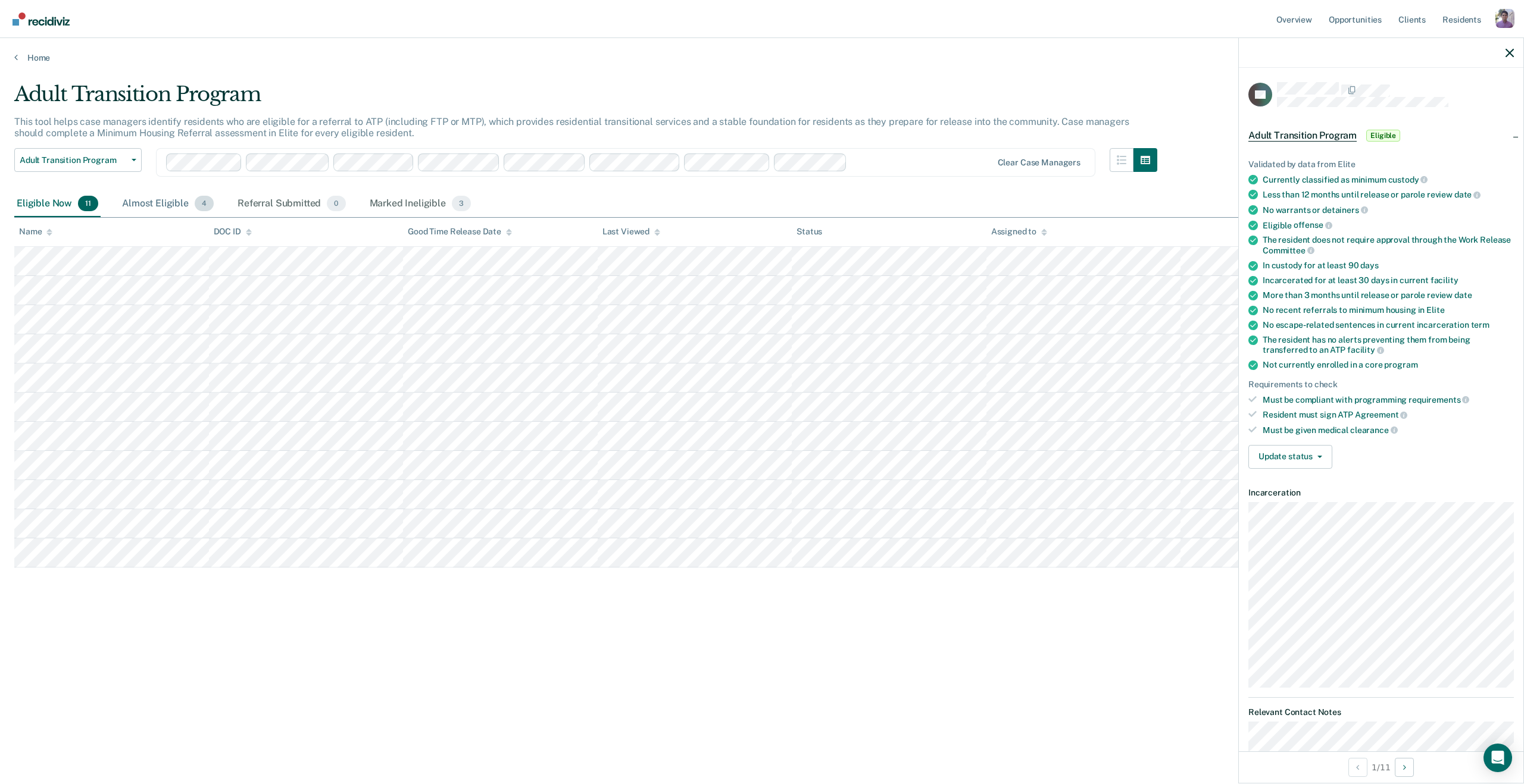
click at [143, 214] on div "Almost Eligible 4" at bounding box center [168, 204] width 97 height 26
